Goal: Task Accomplishment & Management: Manage account settings

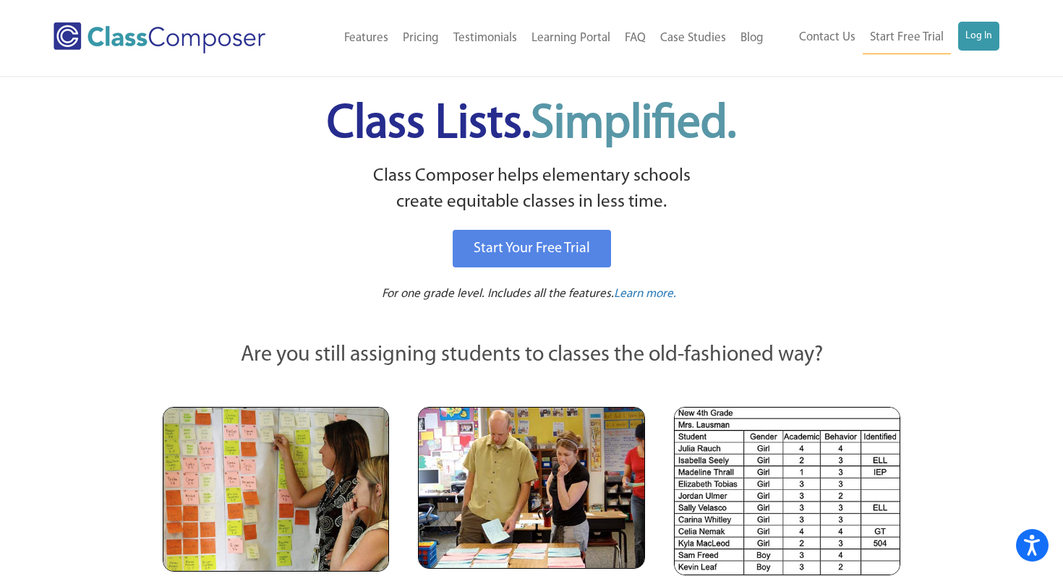
click at [1003, 38] on div "Contact Us Start Free Trial Log In" at bounding box center [890, 38] width 239 height 33
click at [980, 38] on link "Log In" at bounding box center [978, 36] width 41 height 29
click at [959, 35] on link "Log In" at bounding box center [978, 36] width 41 height 29
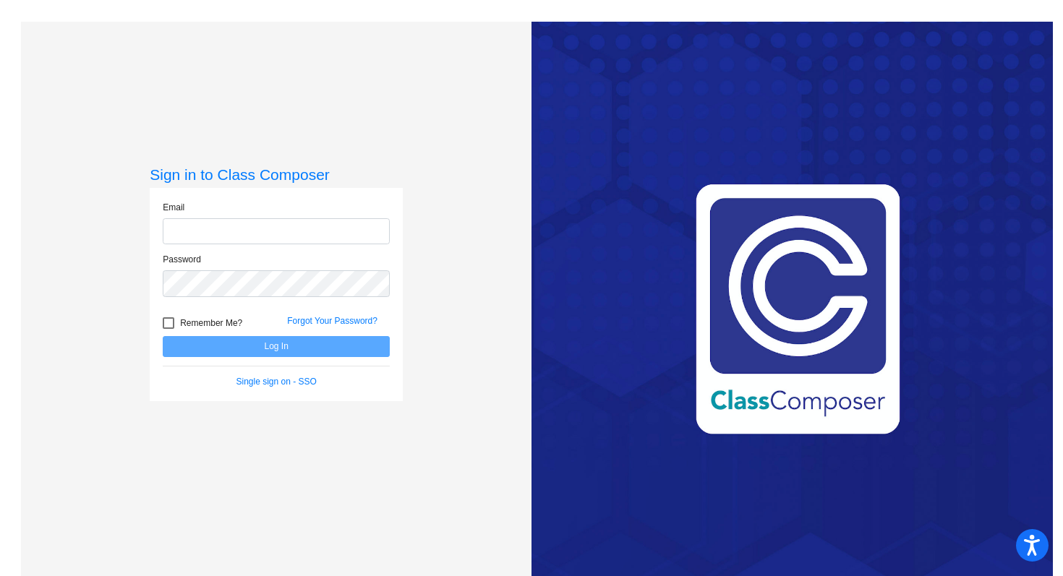
type input "[EMAIL_ADDRESS][DOMAIN_NAME]"
click at [338, 349] on button "Log In" at bounding box center [276, 346] width 227 height 21
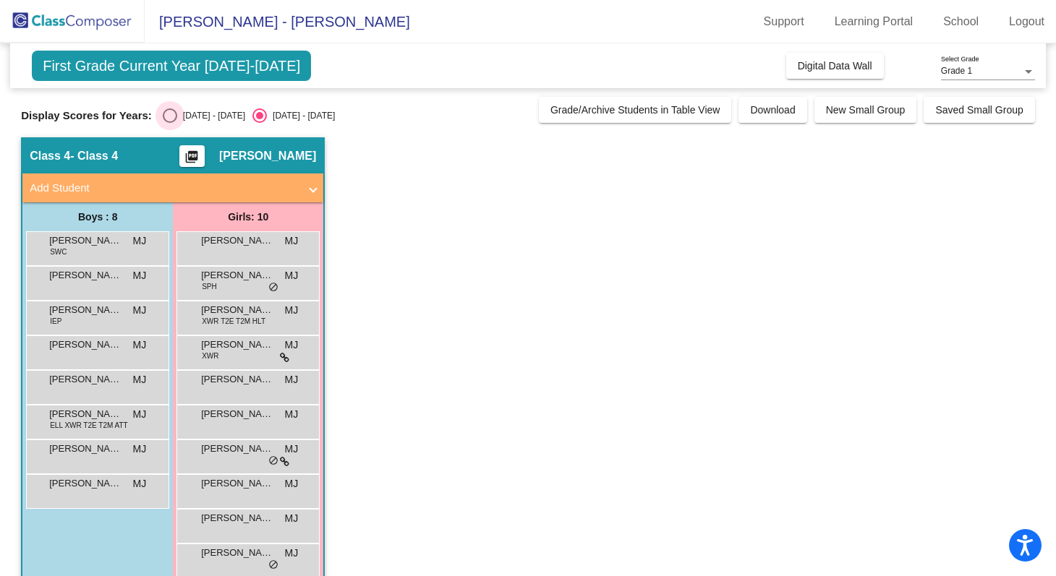
click at [208, 111] on div "[DATE] - [DATE]" at bounding box center [211, 115] width 68 height 13
click at [170, 123] on input "[DATE] - [DATE]" at bounding box center [169, 123] width 1 height 1
radio input "true"
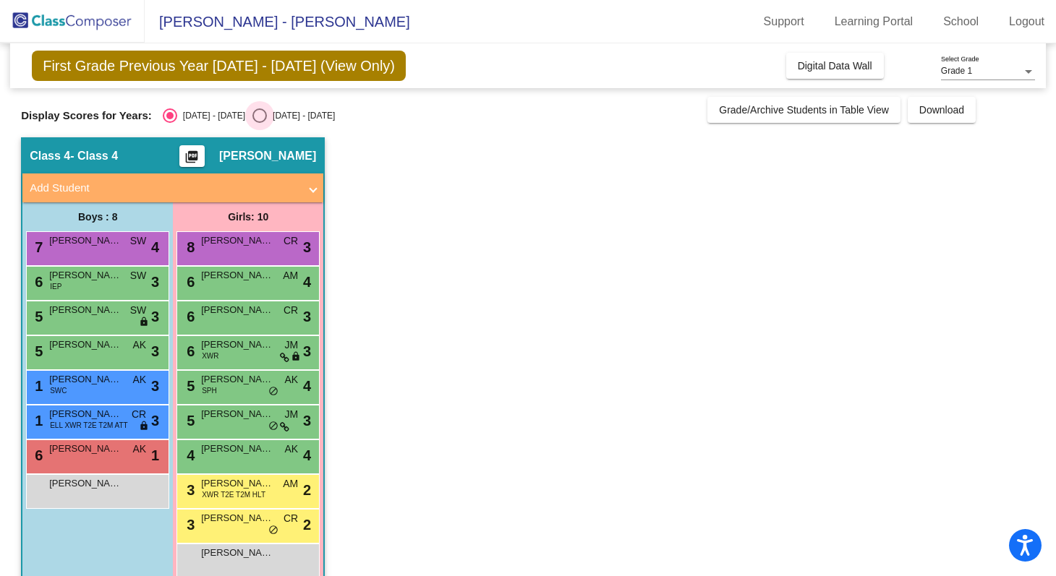
click at [277, 121] on div "[DATE] - [DATE]" at bounding box center [301, 115] width 68 height 13
click at [260, 123] on input "[DATE] - [DATE]" at bounding box center [259, 123] width 1 height 1
radio input "true"
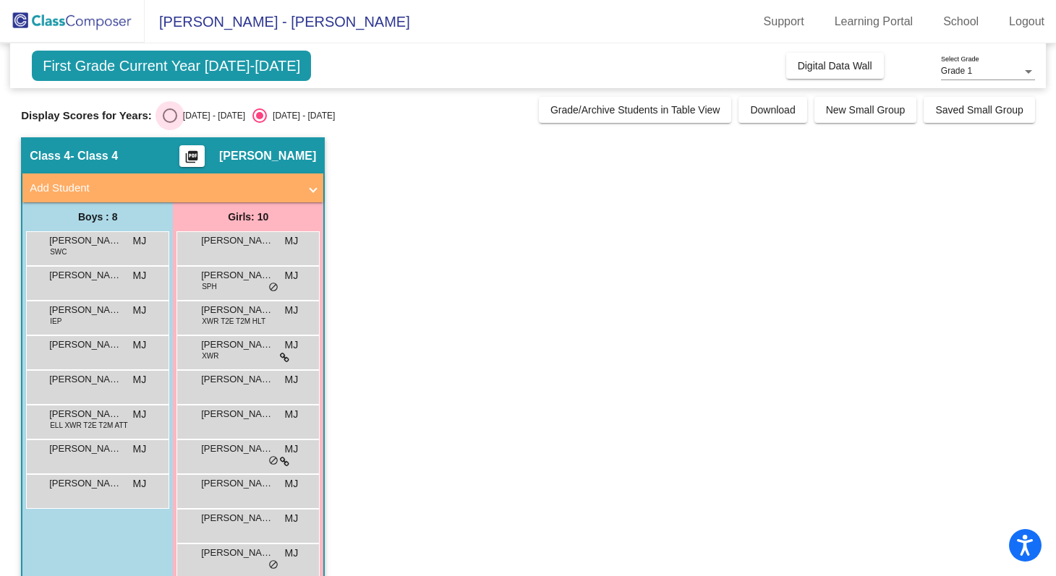
click at [167, 111] on div "Select an option" at bounding box center [170, 115] width 14 height 14
click at [169, 123] on input "[DATE] - [DATE]" at bounding box center [169, 123] width 1 height 1
radio input "true"
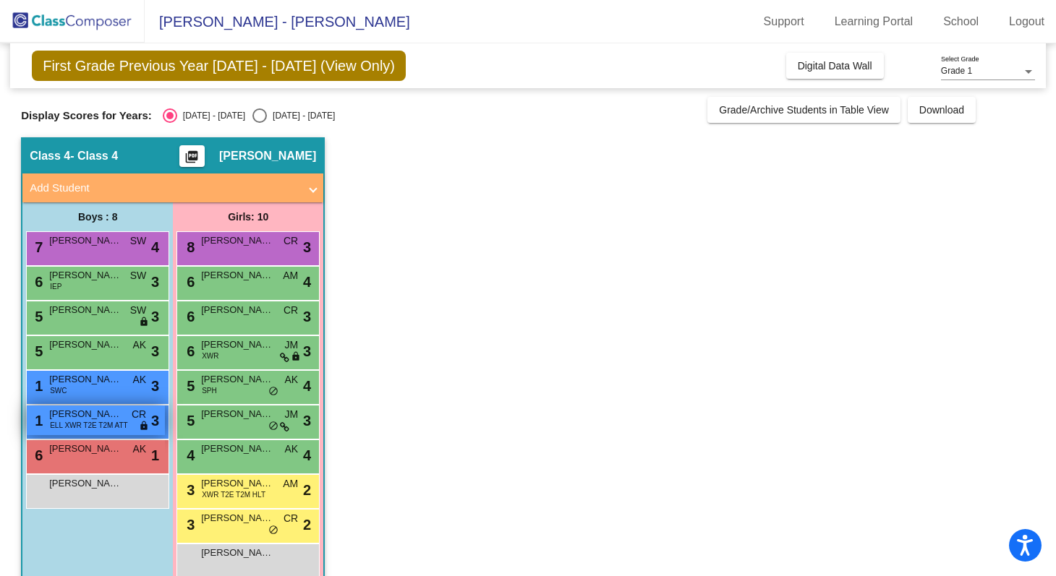
click at [111, 424] on span "ELL XWR T2E T2M ATT" at bounding box center [88, 425] width 77 height 11
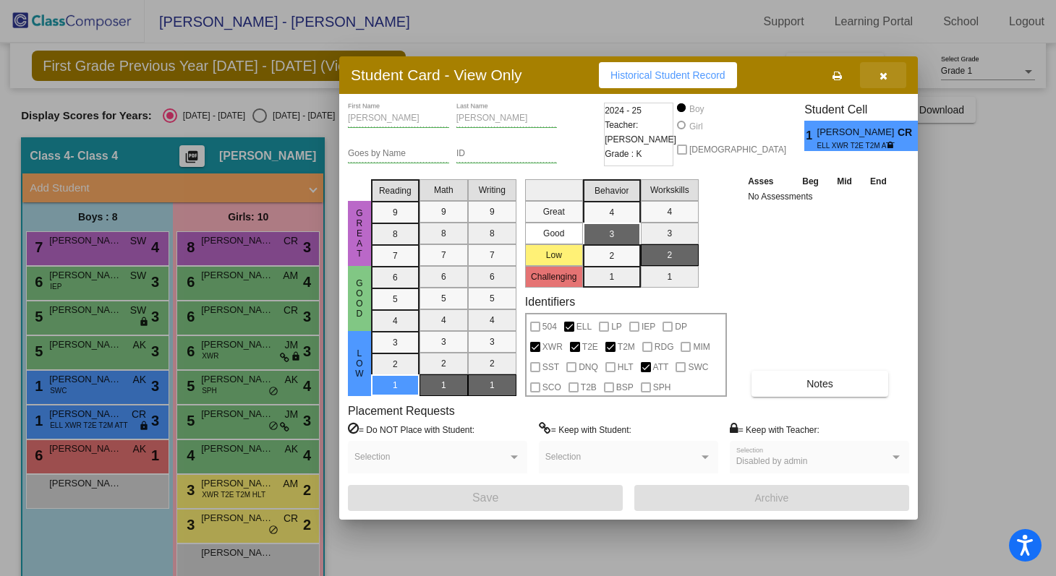
click at [884, 77] on icon "button" at bounding box center [883, 76] width 8 height 10
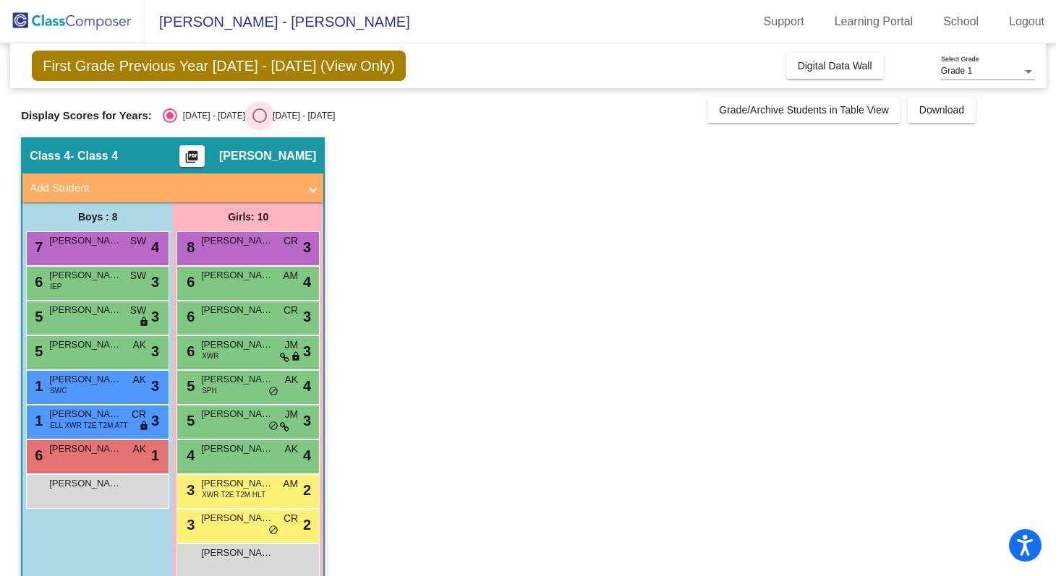
click at [252, 114] on div "Select an option" at bounding box center [259, 115] width 14 height 14
click at [259, 123] on input "[DATE] - [DATE]" at bounding box center [259, 123] width 1 height 1
radio input "true"
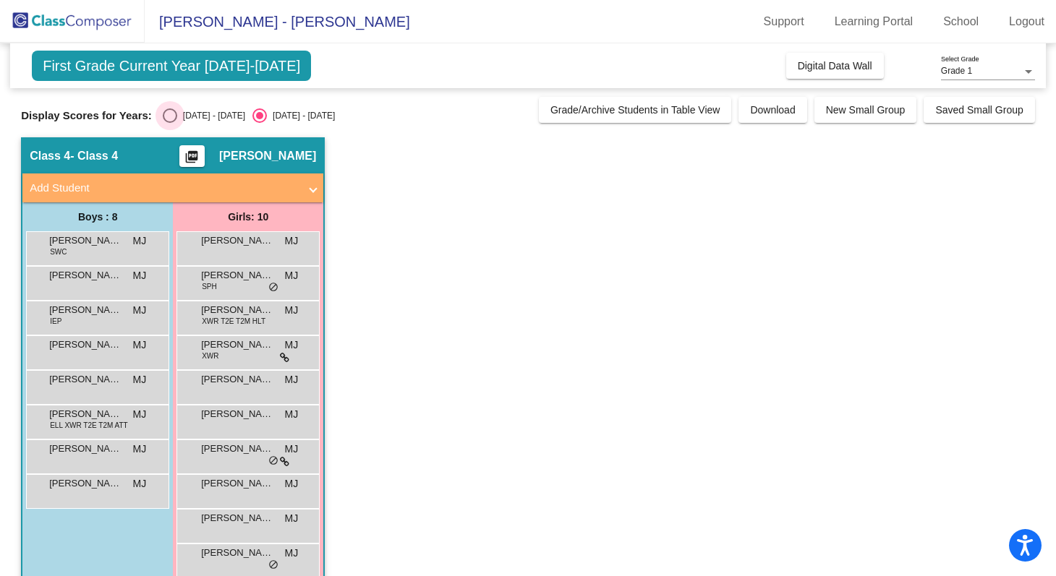
click at [174, 114] on div "Select an option" at bounding box center [170, 115] width 14 height 14
click at [170, 123] on input "[DATE] - [DATE]" at bounding box center [169, 123] width 1 height 1
radio input "true"
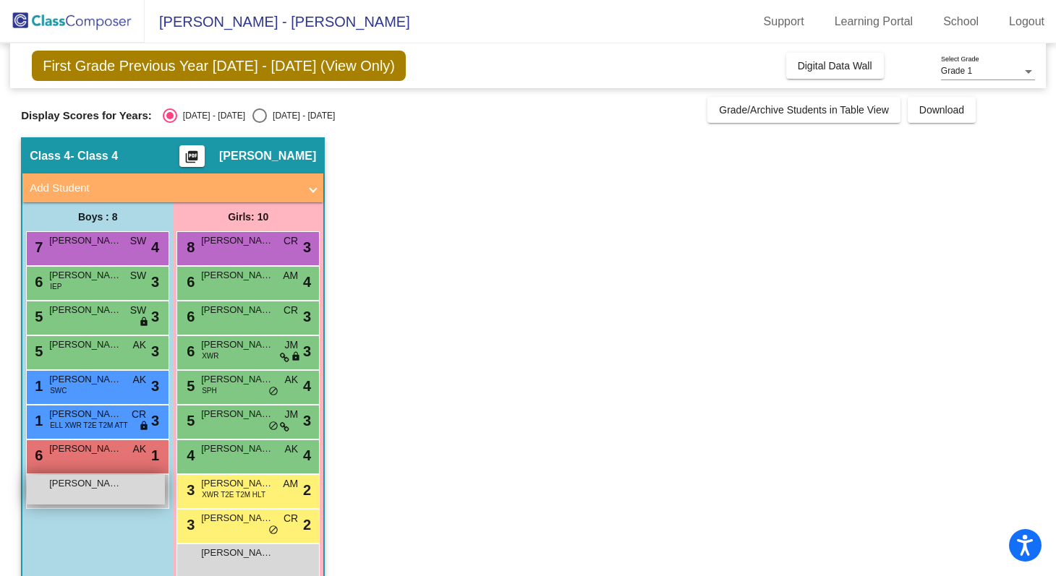
click at [146, 495] on div "[PERSON_NAME] lock do_not_disturb_alt" at bounding box center [96, 490] width 138 height 30
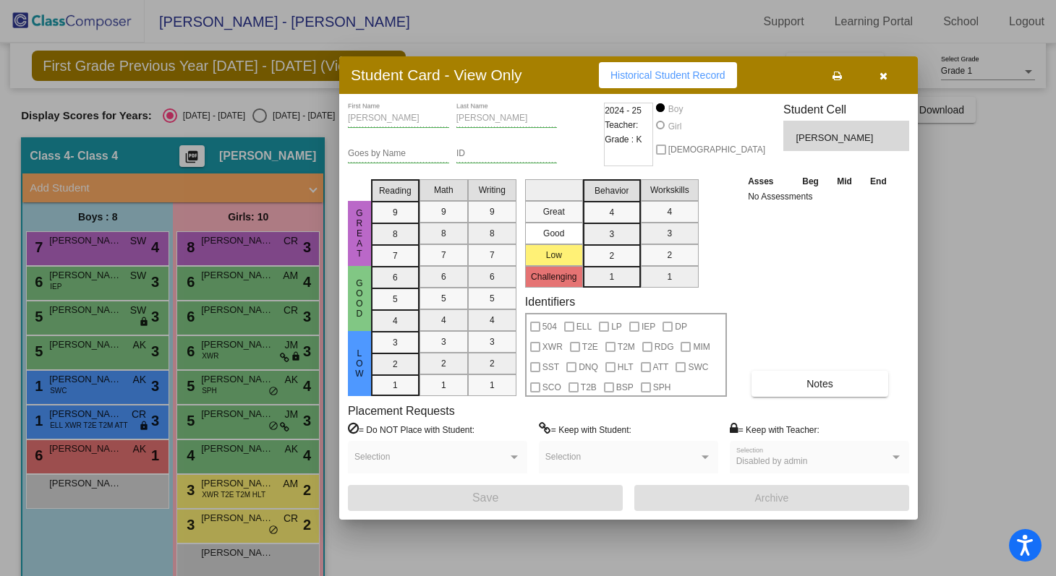
click at [895, 76] on button "button" at bounding box center [883, 75] width 46 height 26
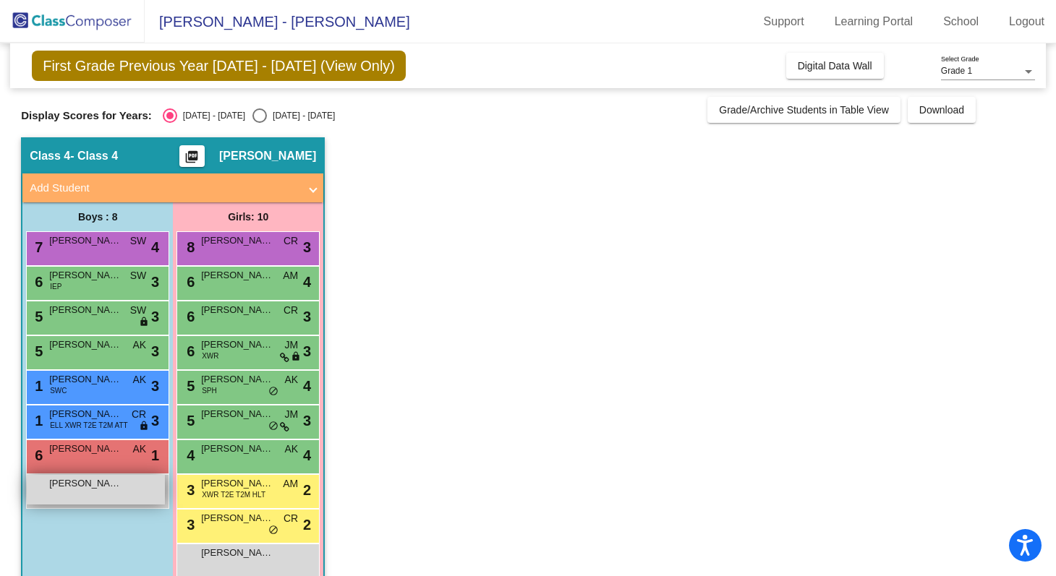
click at [98, 492] on div "[PERSON_NAME] lock do_not_disturb_alt" at bounding box center [96, 490] width 138 height 30
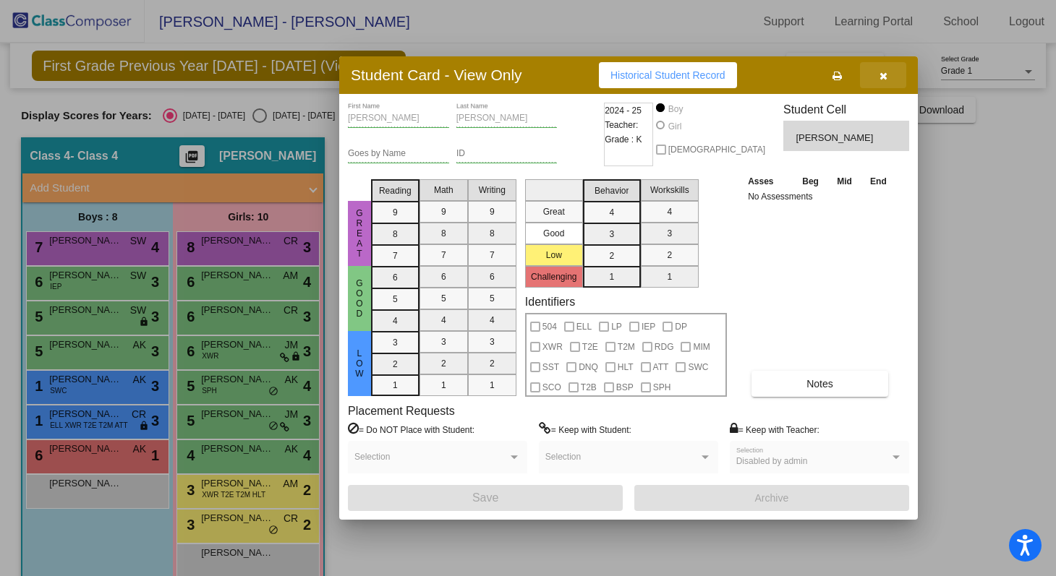
click at [884, 82] on button "button" at bounding box center [883, 75] width 46 height 26
